Goal: Complete application form

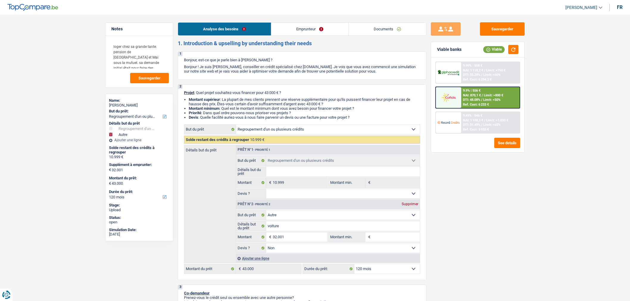
select select "refinancing"
select select "other"
select select "120"
select select "refinancing"
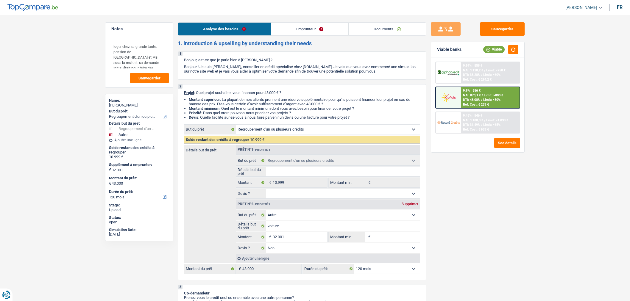
select select "refinancing"
select select "other"
select select "false"
select select "120"
select select "worker"
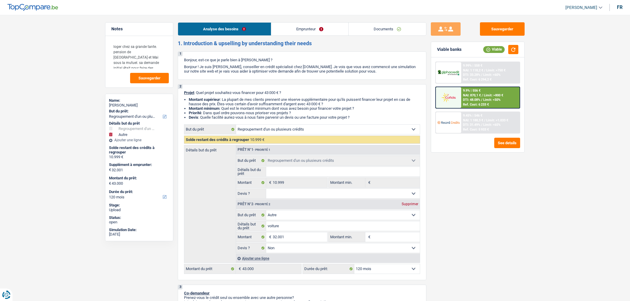
select select "netSalary"
select select "pension"
select select "liveWithParents"
select select "carLoan"
select select "60"
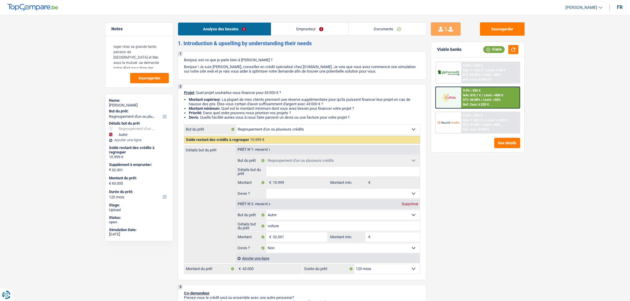
select select "refinancing"
select select "other"
select select "false"
select select "120"
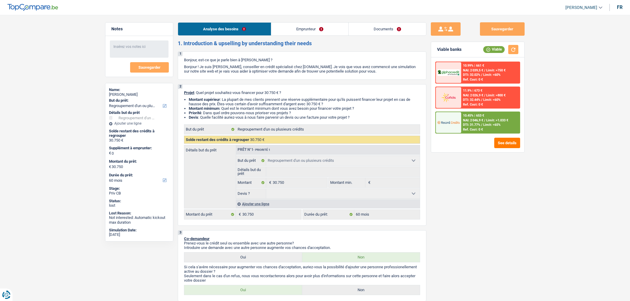
select select "refinancing"
select select "60"
select select "refinancing"
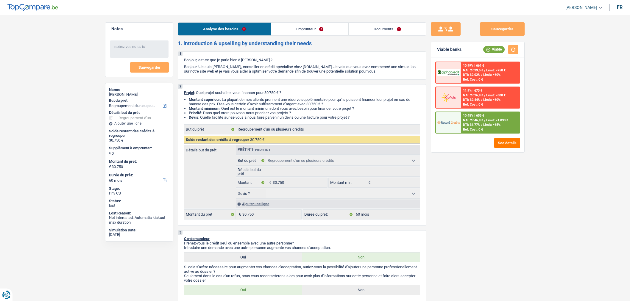
select select "60"
select select "retired"
select select "pension"
select select "ownerWithMortgage"
select select "mortgage"
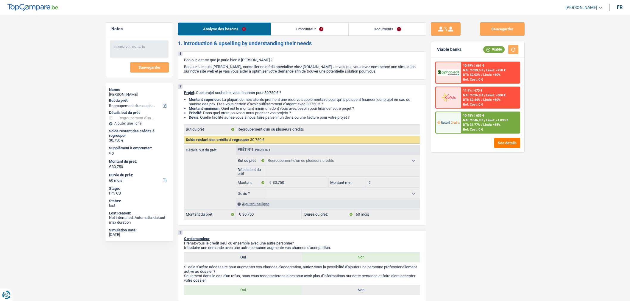
select select "120"
select select "refinancing"
select select "60"
click at [311, 33] on link "Emprunteur" at bounding box center [309, 29] width 77 height 13
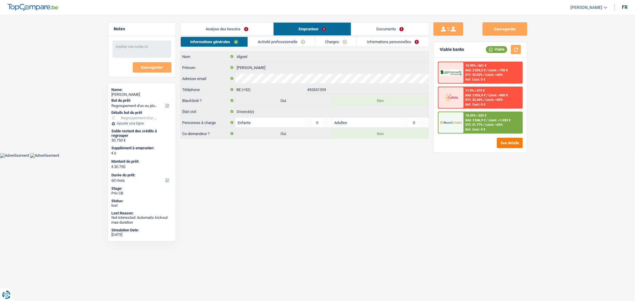
click at [266, 40] on link "Activité professionnelle" at bounding box center [281, 42] width 67 height 10
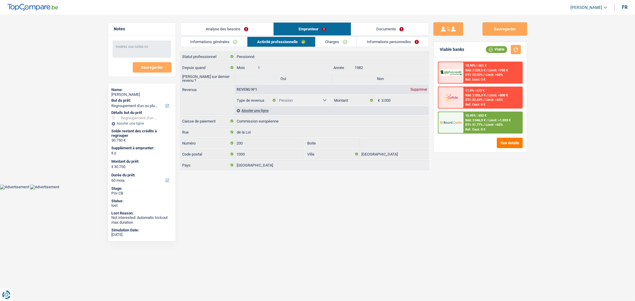
click at [332, 44] on link "Charges" at bounding box center [336, 42] width 41 height 10
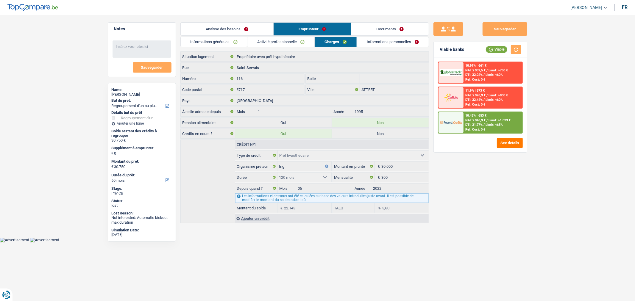
click at [384, 43] on link "Informations personnelles" at bounding box center [393, 42] width 72 height 10
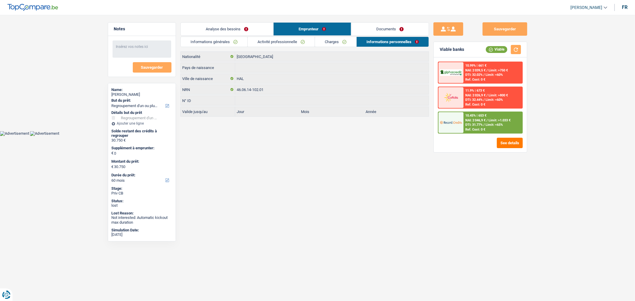
click at [386, 29] on link "Documents" at bounding box center [390, 29] width 77 height 13
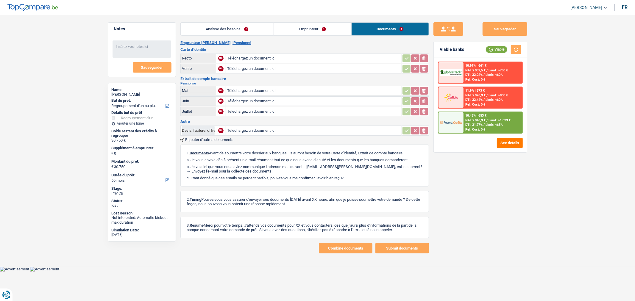
click at [234, 30] on link "Analyse des besoins" at bounding box center [227, 29] width 93 height 13
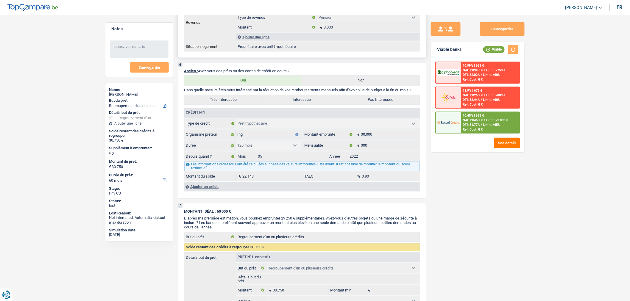
scroll to position [397, 0]
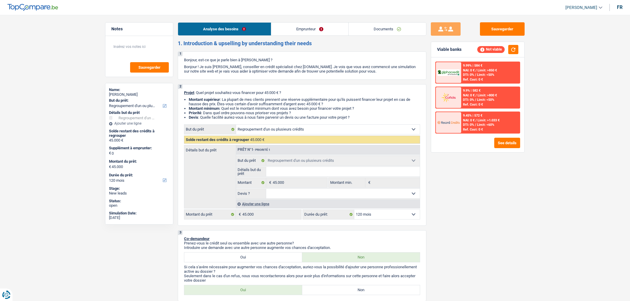
select select "refinancing"
select select "120"
select select "refinancing"
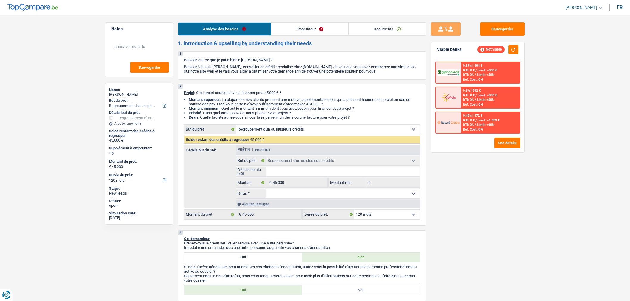
select select "120"
select select "refinancing"
select select "120"
